Goal: Task Accomplishment & Management: Use online tool/utility

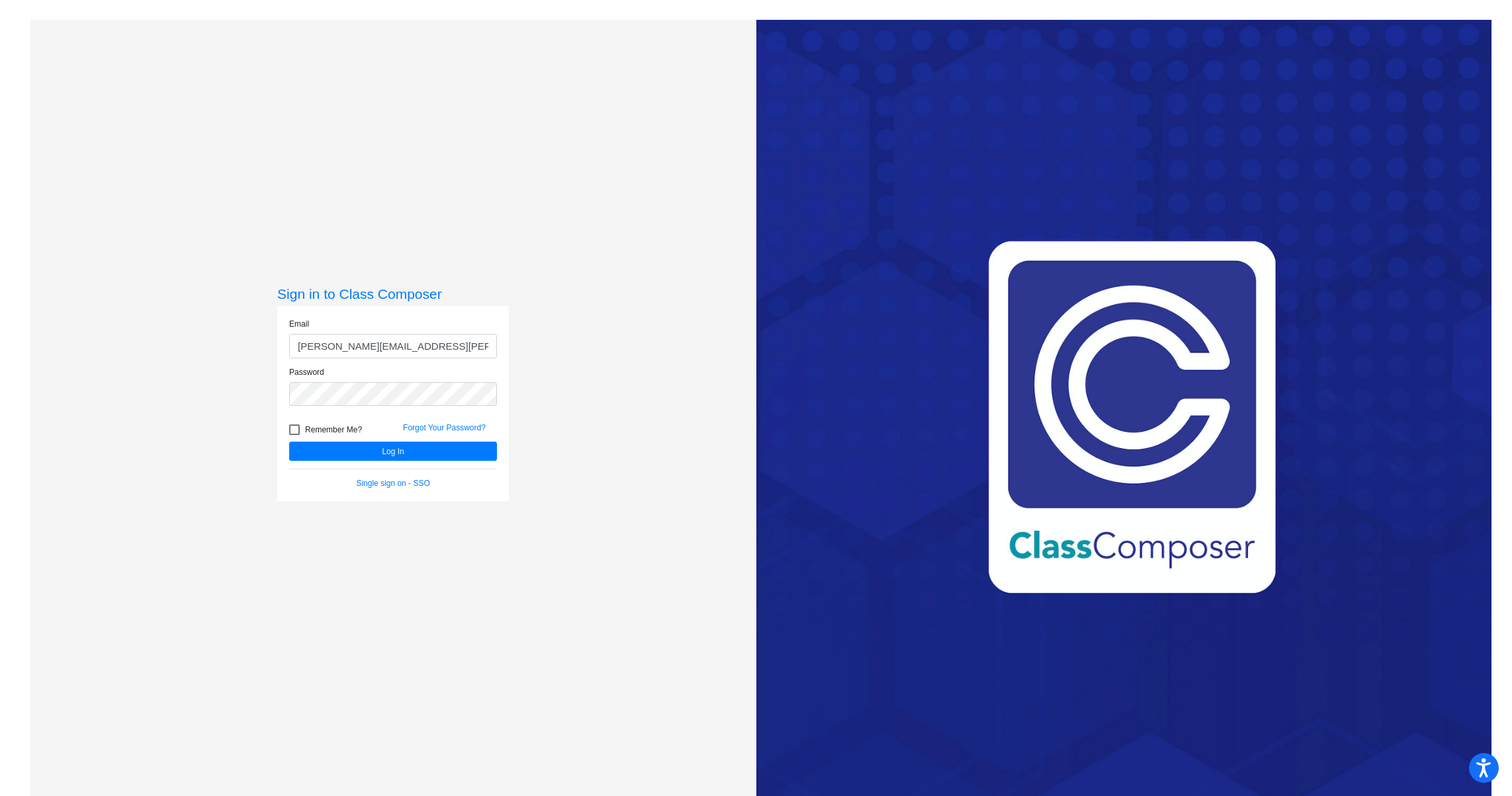
click at [289, 442] on button "Log In" at bounding box center [393, 452] width 208 height 19
click at [236, 392] on div "Sign in to Class Composer Email [PERSON_NAME][EMAIL_ADDRESS][PERSON_NAME][DOMAI…" at bounding box center [393, 418] width 726 height 796
click at [289, 442] on button "Log In" at bounding box center [393, 452] width 208 height 19
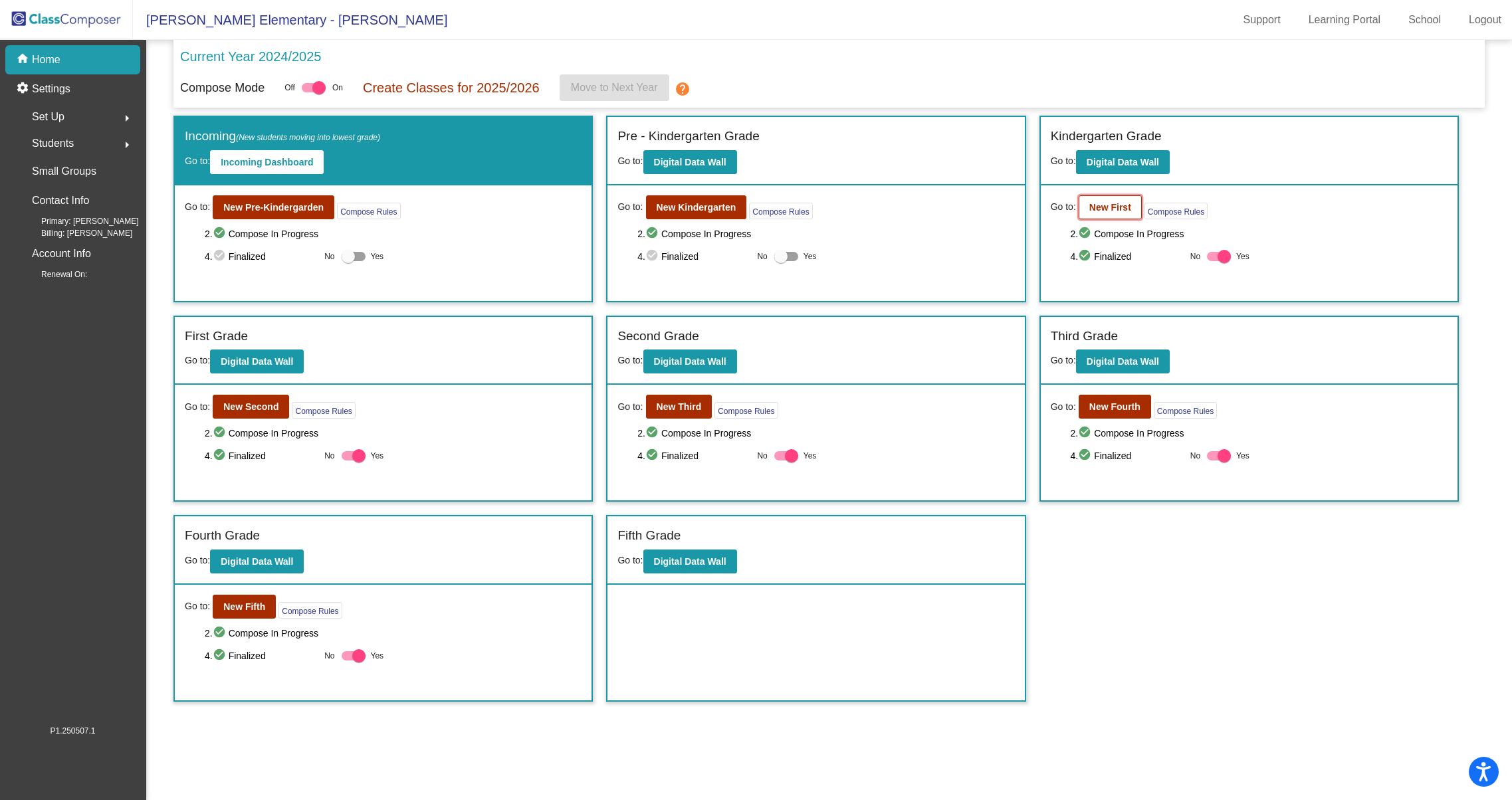
click at [1115, 208] on b "New First" at bounding box center [1110, 207] width 42 height 10
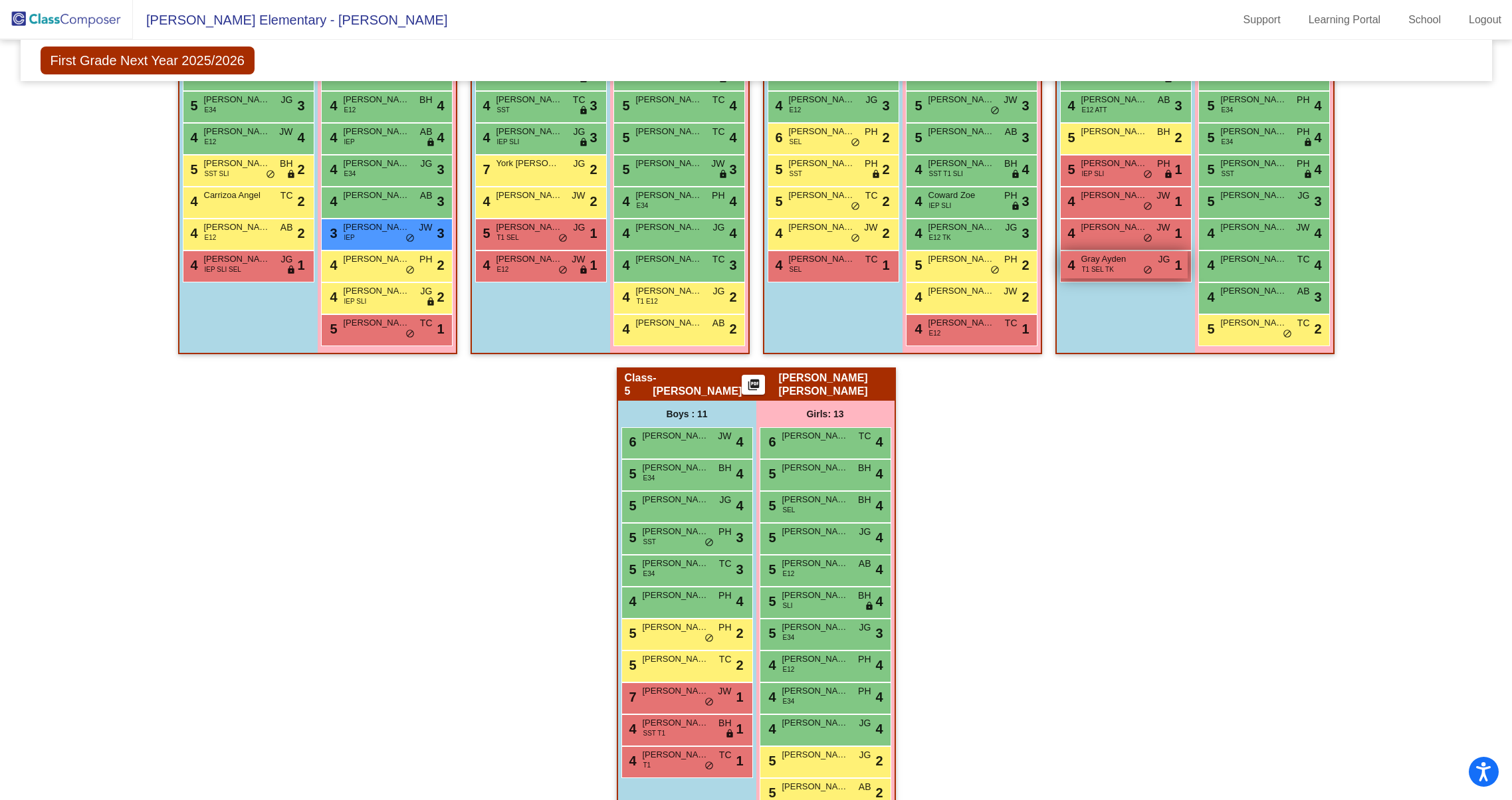
scroll to position [556, 0]
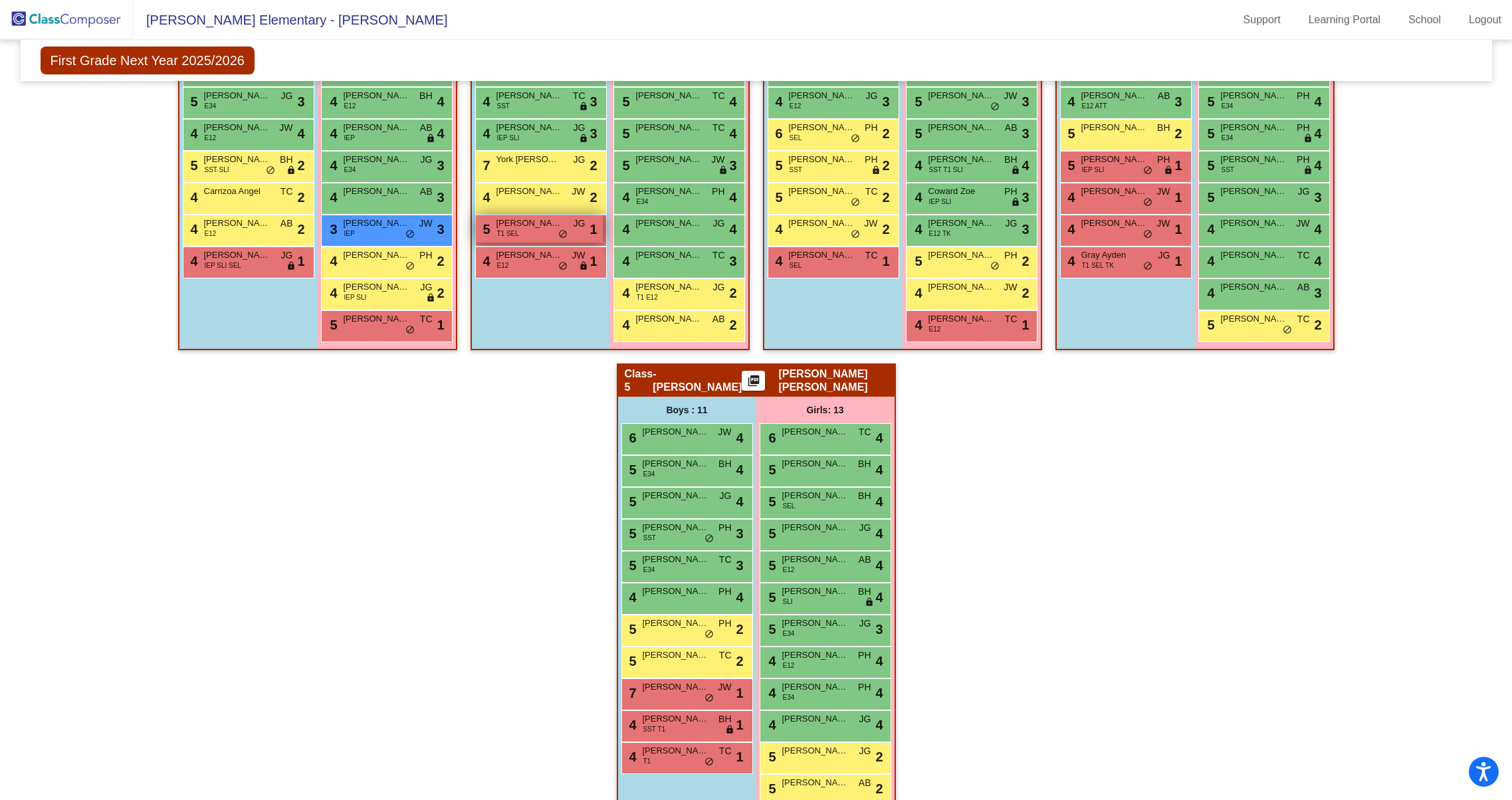
click at [540, 236] on div "5 [PERSON_NAME] T1 SEL JG lock do_not_disturb_alt 1" at bounding box center [539, 229] width 127 height 27
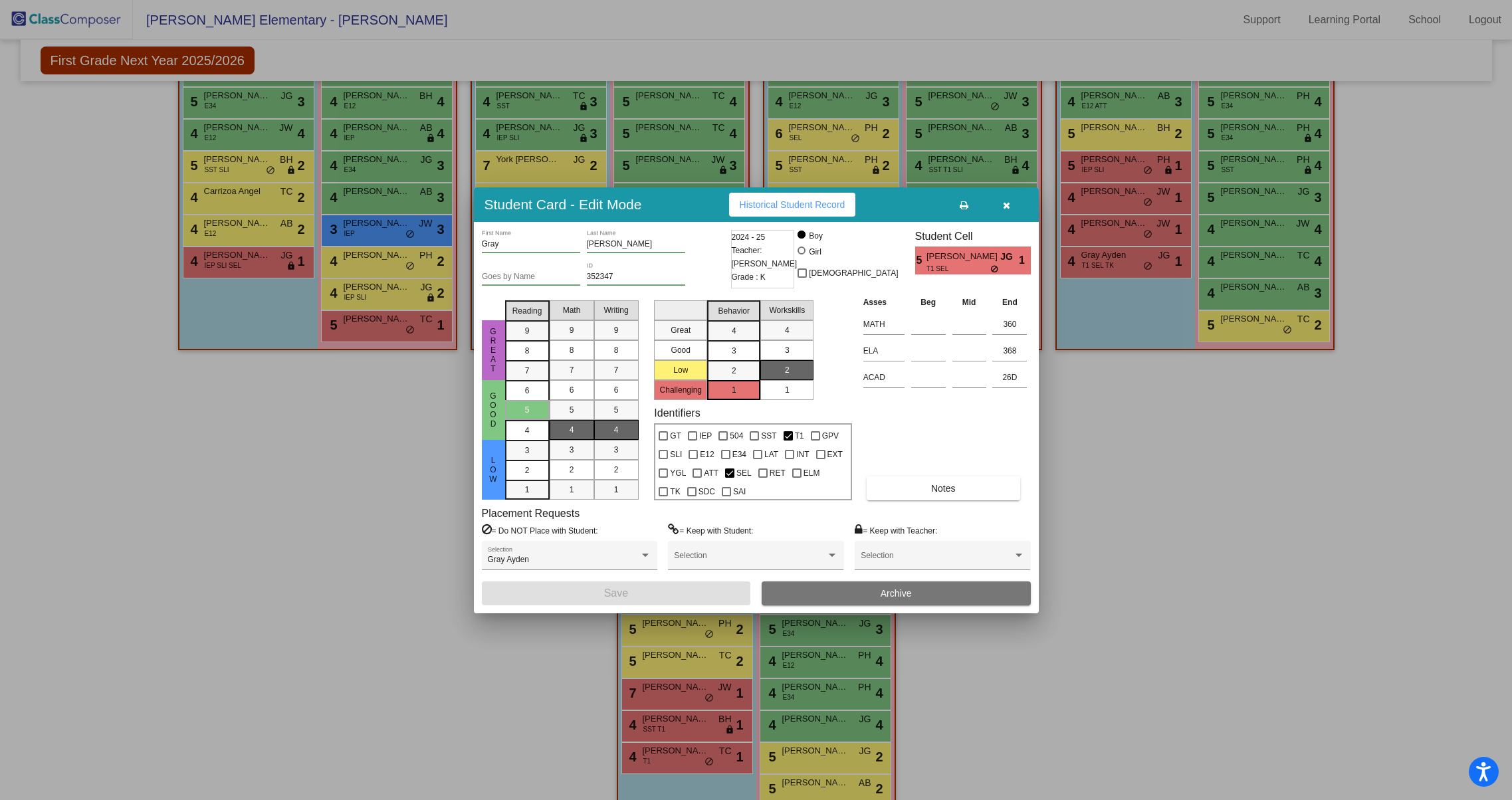
click at [1003, 205] on icon "button" at bounding box center [1006, 205] width 7 height 10
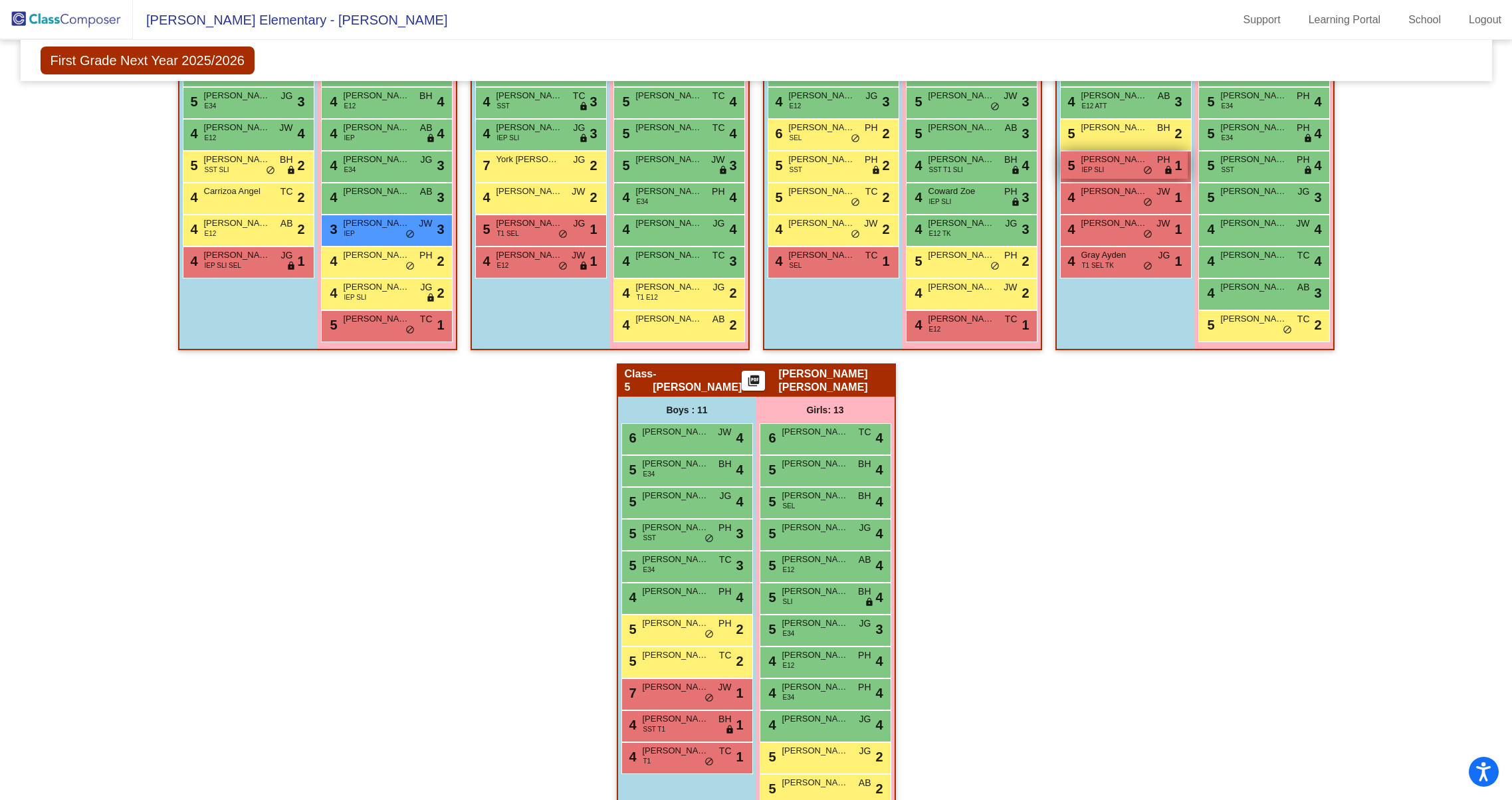
click at [1102, 168] on div "5 [PERSON_NAME] ([PERSON_NAME]) IEP SLI PH lock do_not_disturb_alt 1" at bounding box center [1124, 165] width 127 height 27
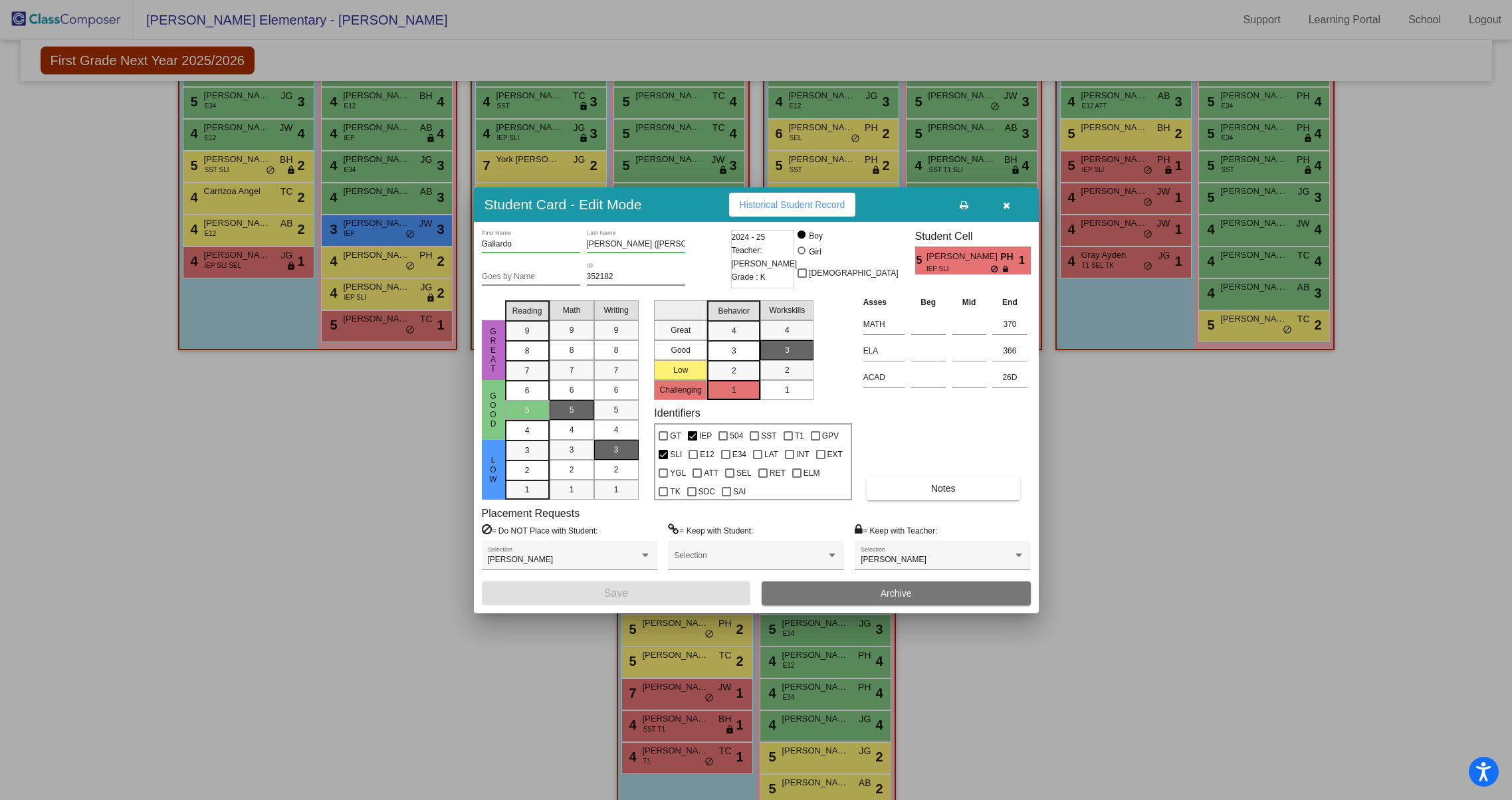
click at [1102, 204] on div at bounding box center [756, 400] width 1512 height 800
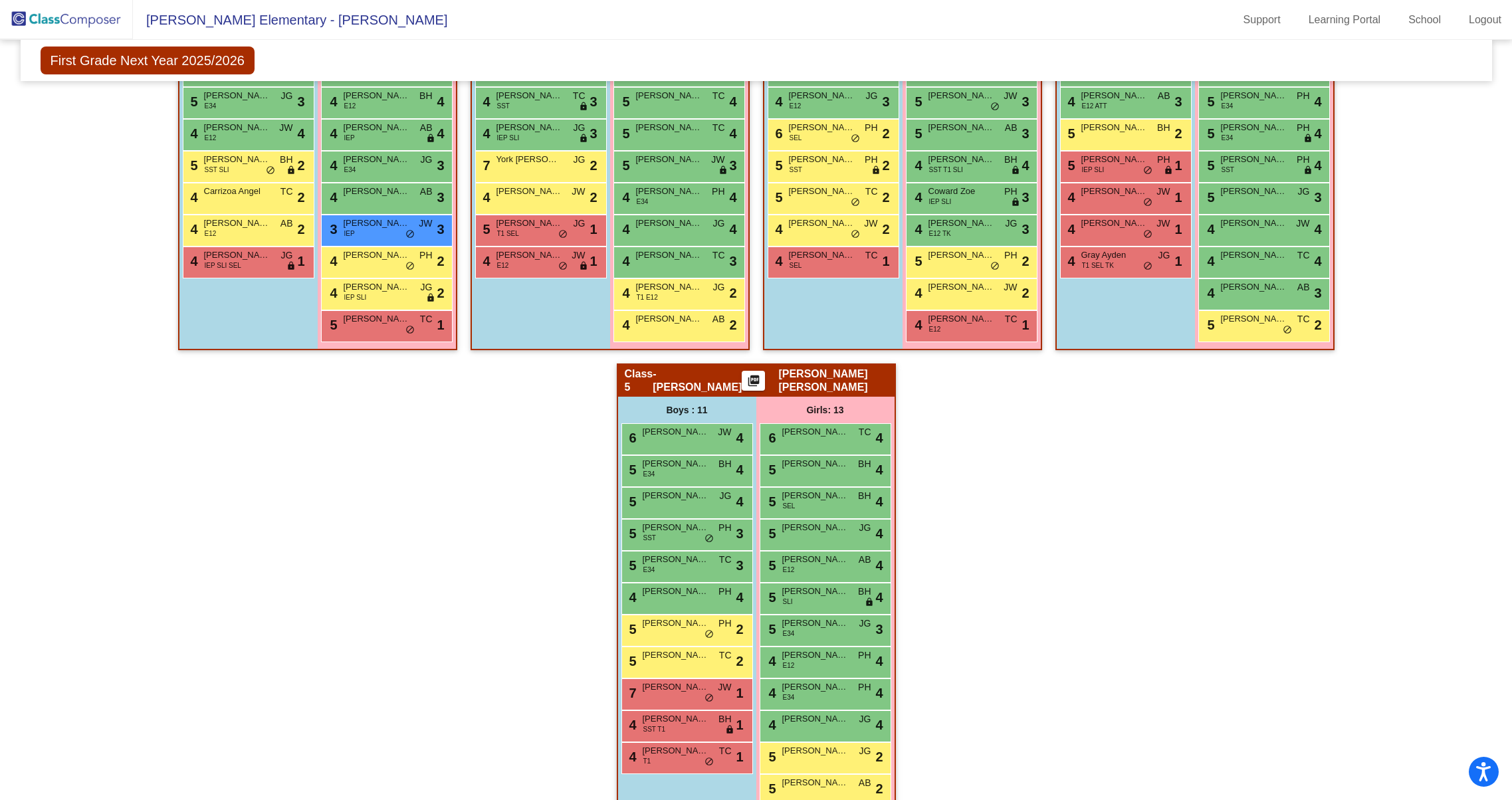
click at [1060, 393] on div "Hallway - Hallway Class picture_as_pdf Add Student First Name Last Name Student…" at bounding box center [756, 363] width 1451 height 992
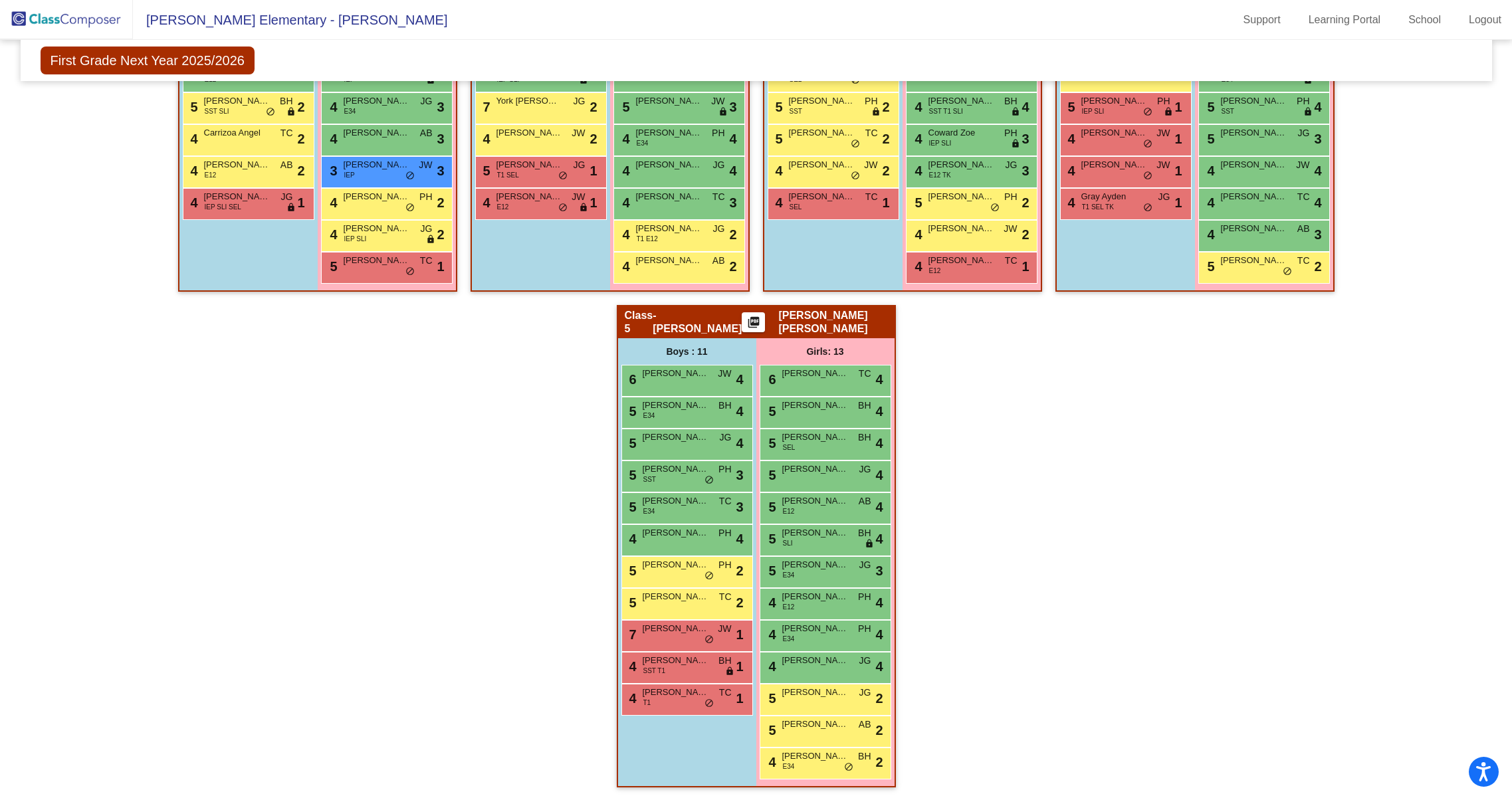
scroll to position [0, 0]
